Goal: Task Accomplishment & Management: Use online tool/utility

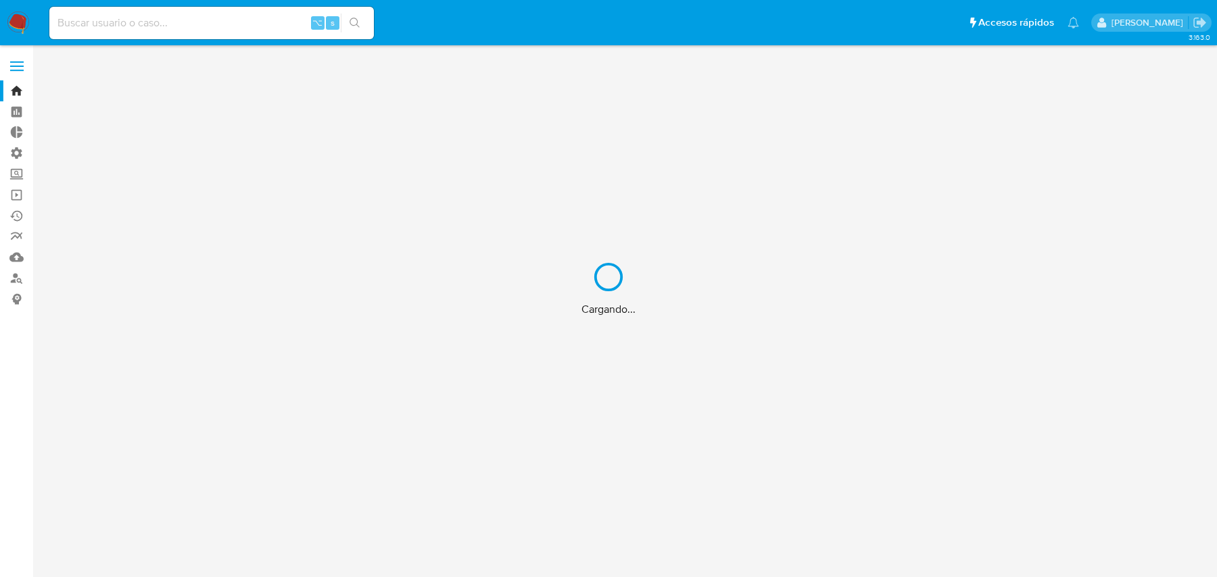
click at [156, 26] on div "Cargando..." at bounding box center [608, 288] width 1217 height 577
click at [149, 25] on input at bounding box center [211, 23] width 325 height 18
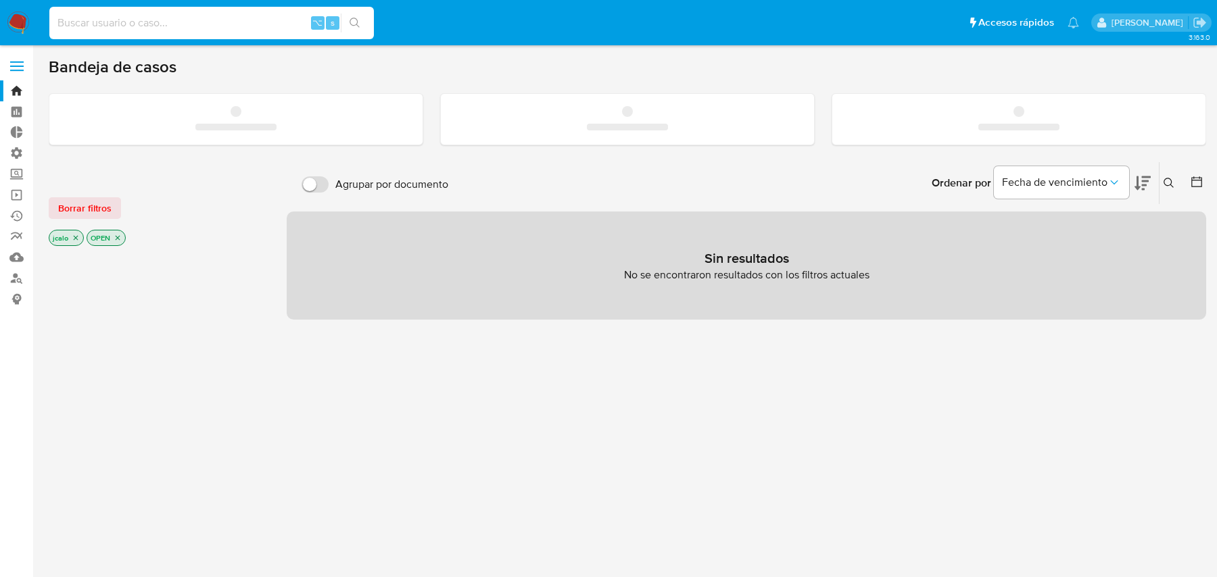
paste input "qi6wJ3v5YksE17IlxynONQuL"
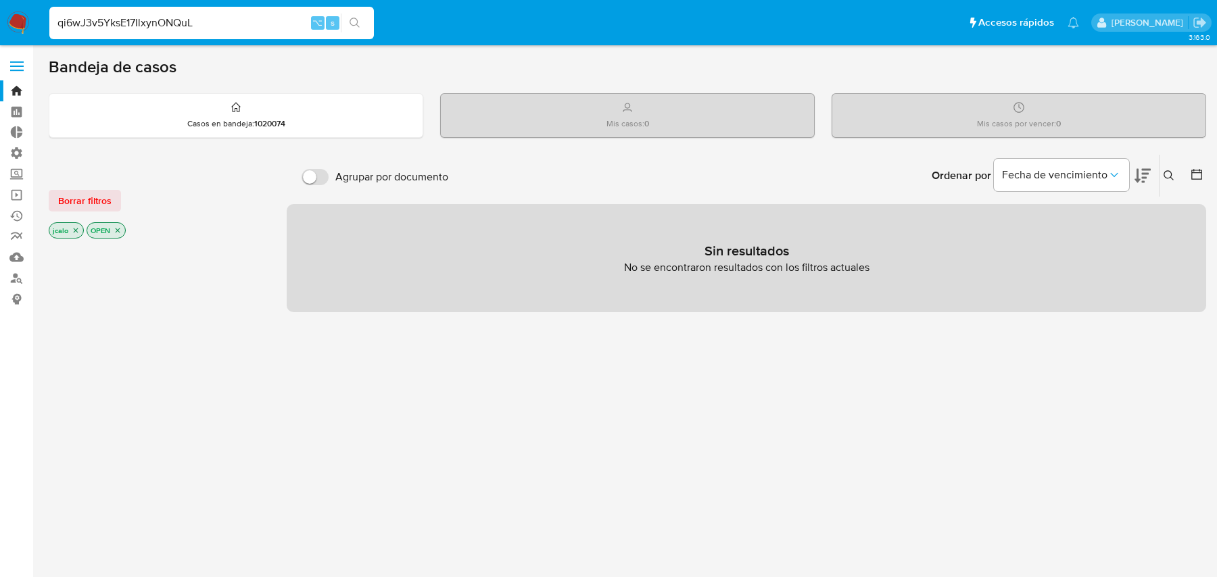
type input "qi6wJ3v5YksE17IlxynONQuL"
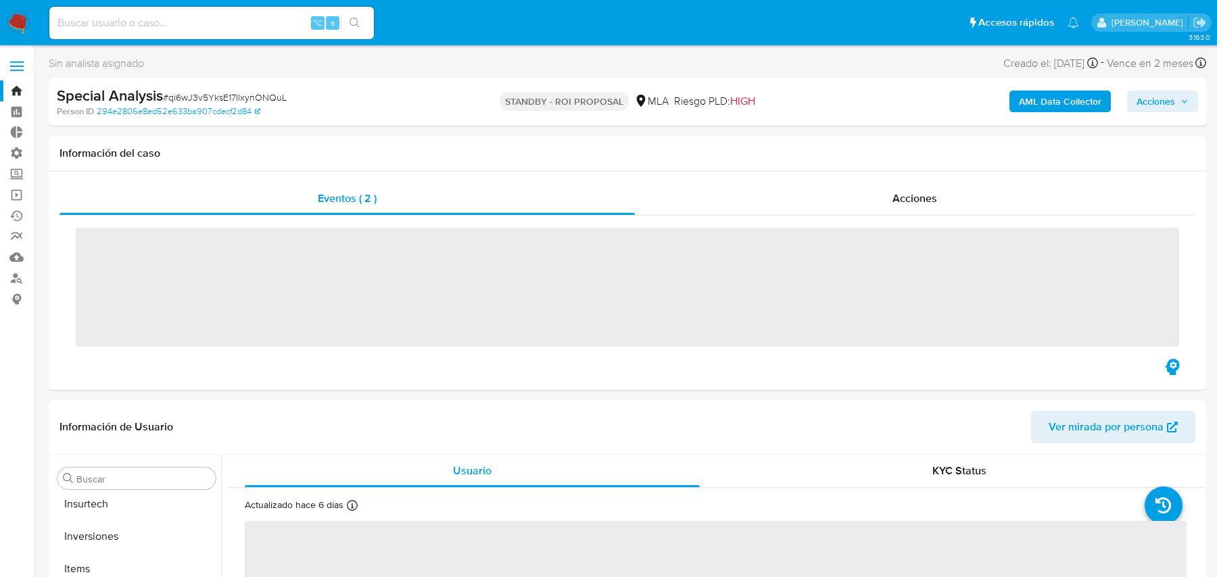
scroll to position [734, 0]
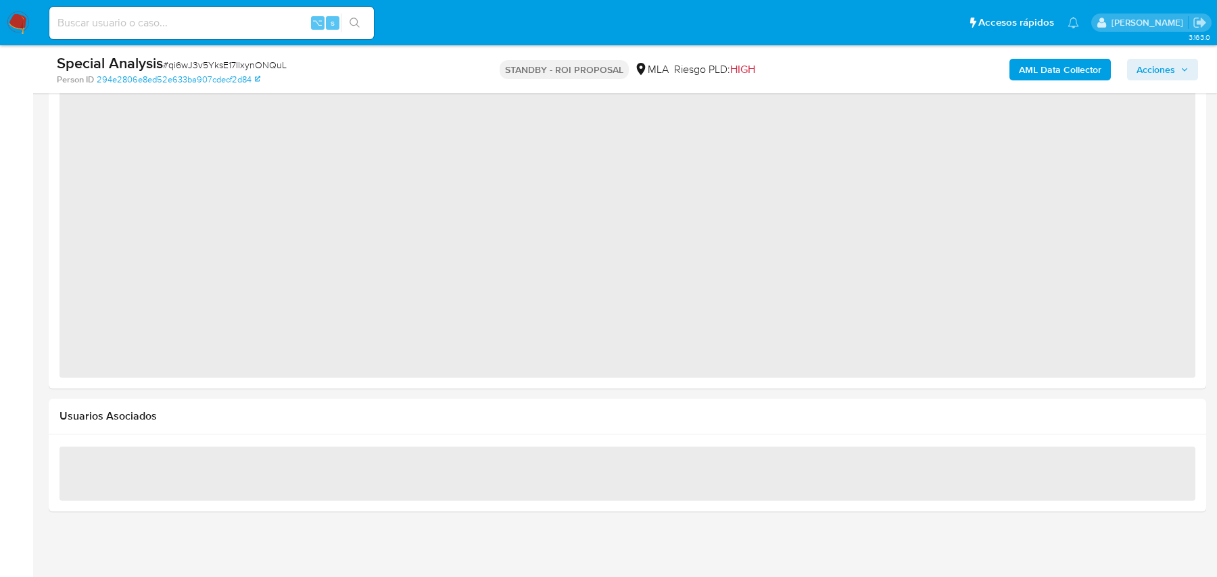
select select "10"
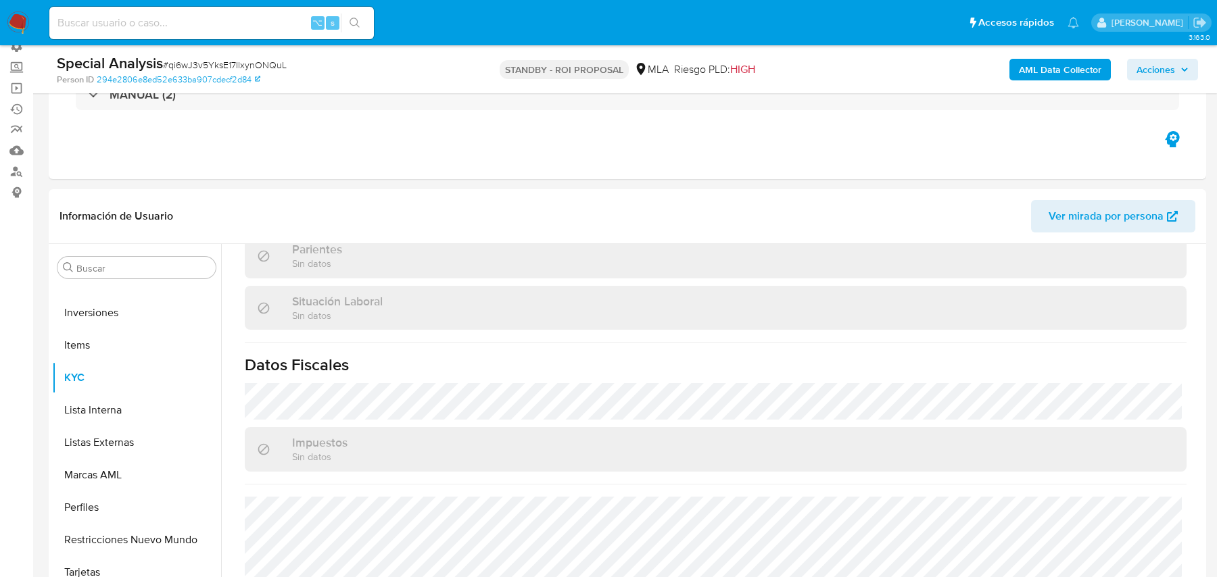
scroll to position [698, 0]
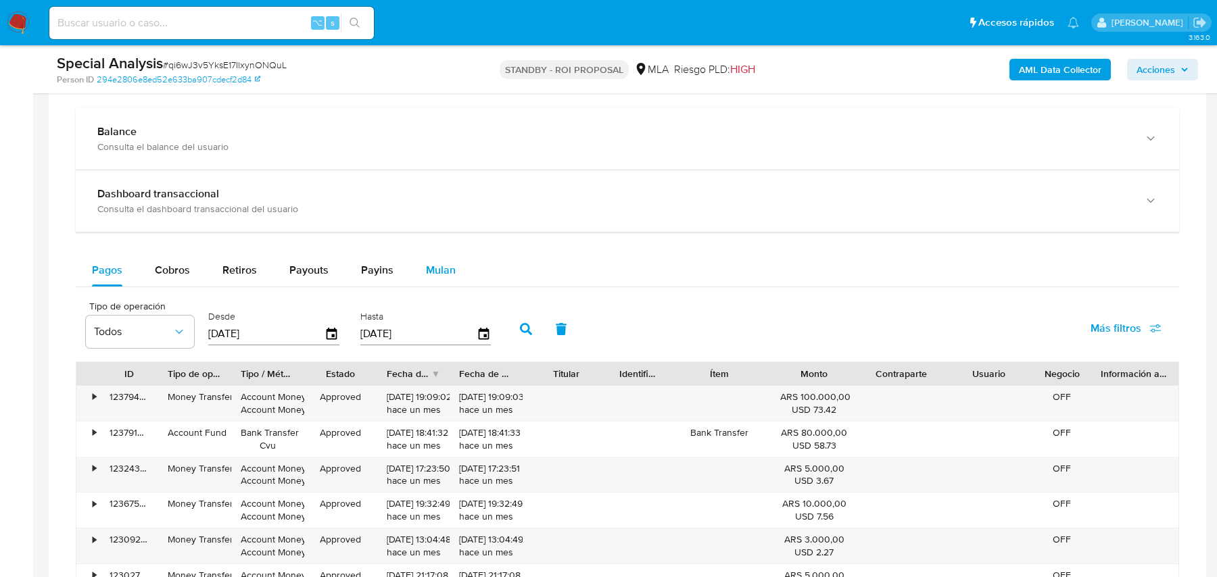
click at [442, 266] on span "Mulan" at bounding box center [441, 270] width 30 height 16
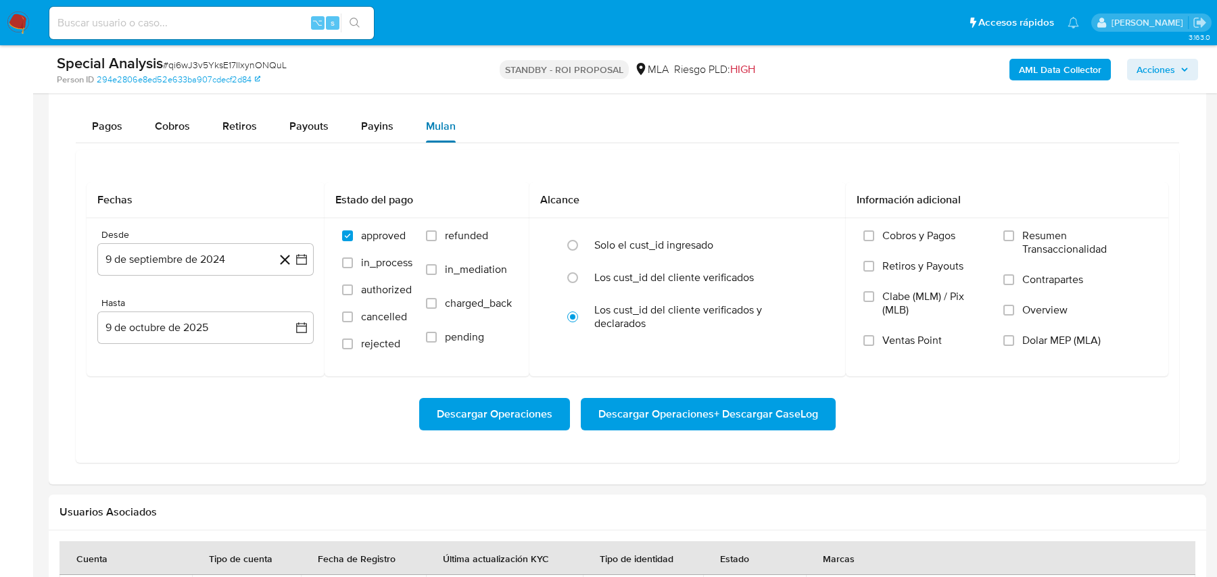
scroll to position [1090, 0]
